Goal: Find specific page/section: Find specific page/section

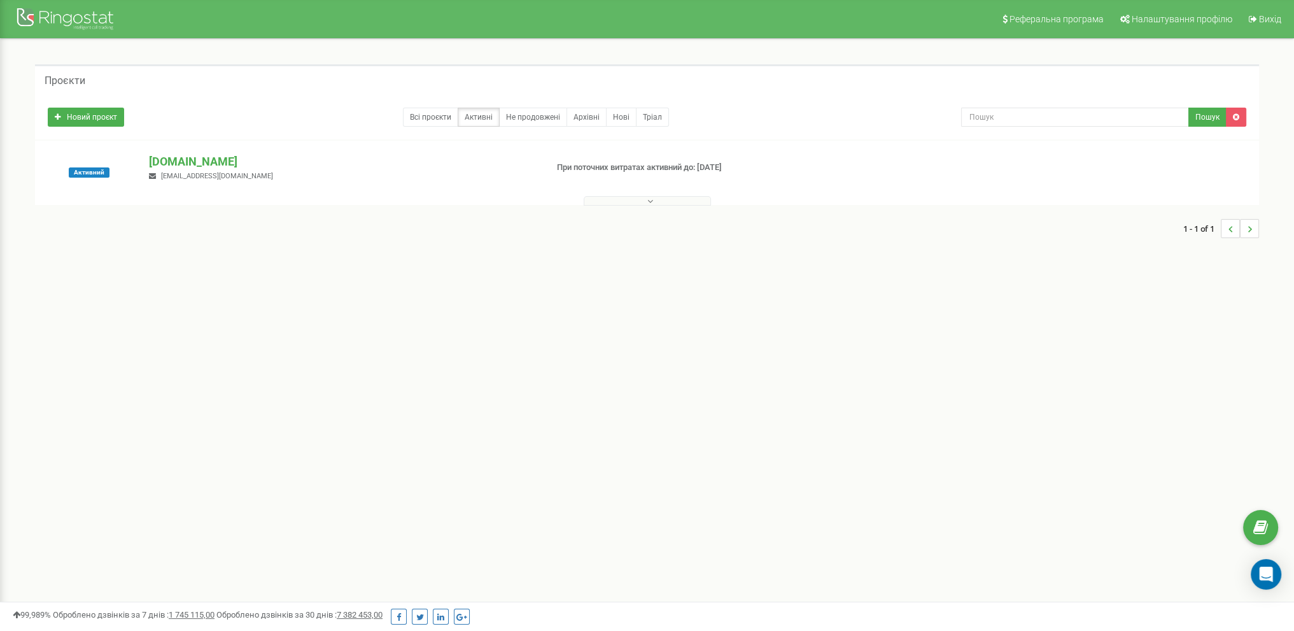
click at [653, 196] on button at bounding box center [647, 201] width 127 height 10
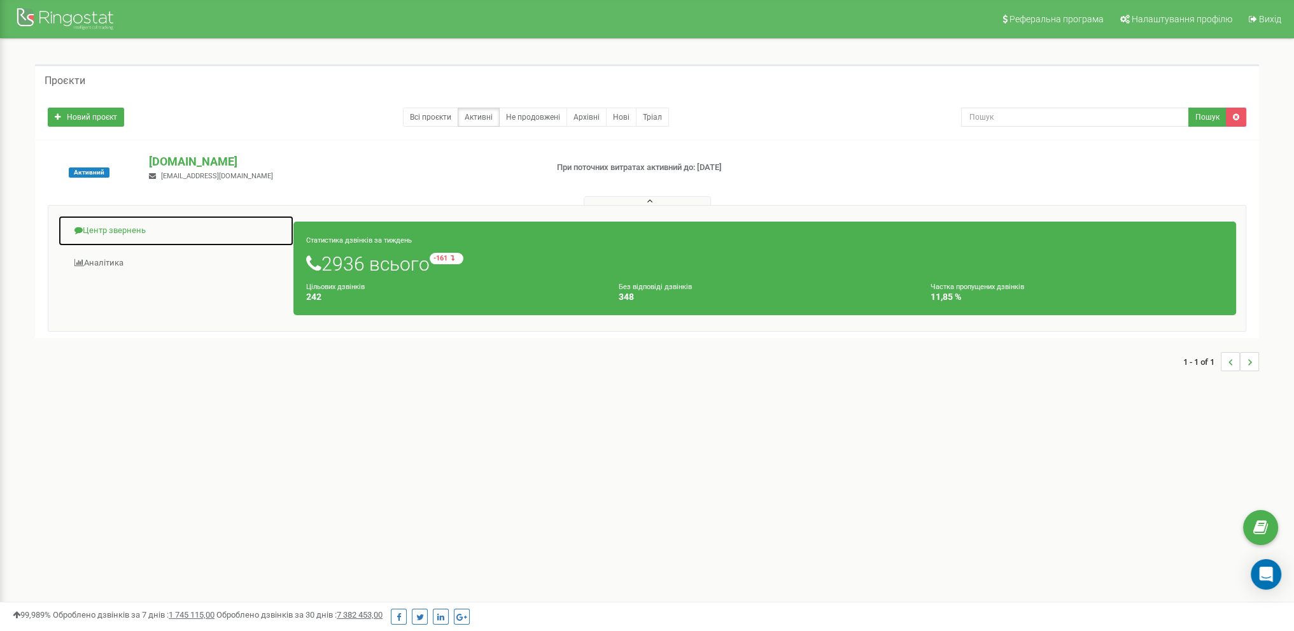
click at [132, 226] on link "Центр звернень" at bounding box center [176, 230] width 236 height 31
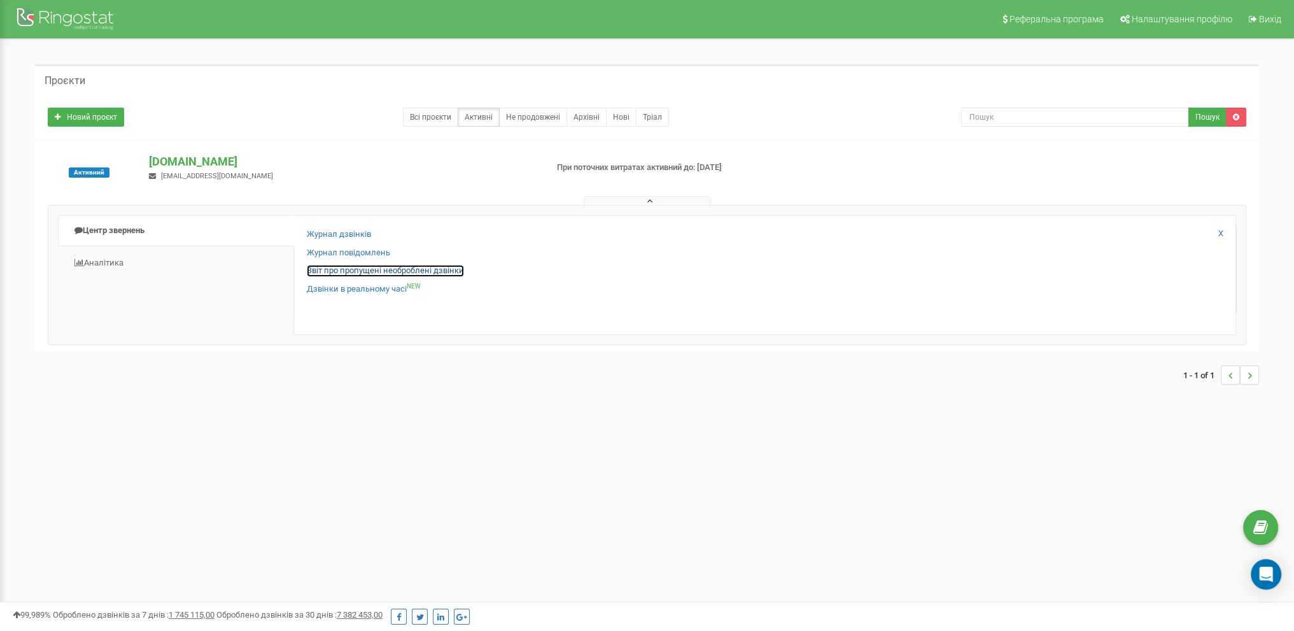
click at [376, 271] on link "Звіт про пропущені необроблені дзвінки" at bounding box center [385, 271] width 157 height 12
